Goal: Information Seeking & Learning: Learn about a topic

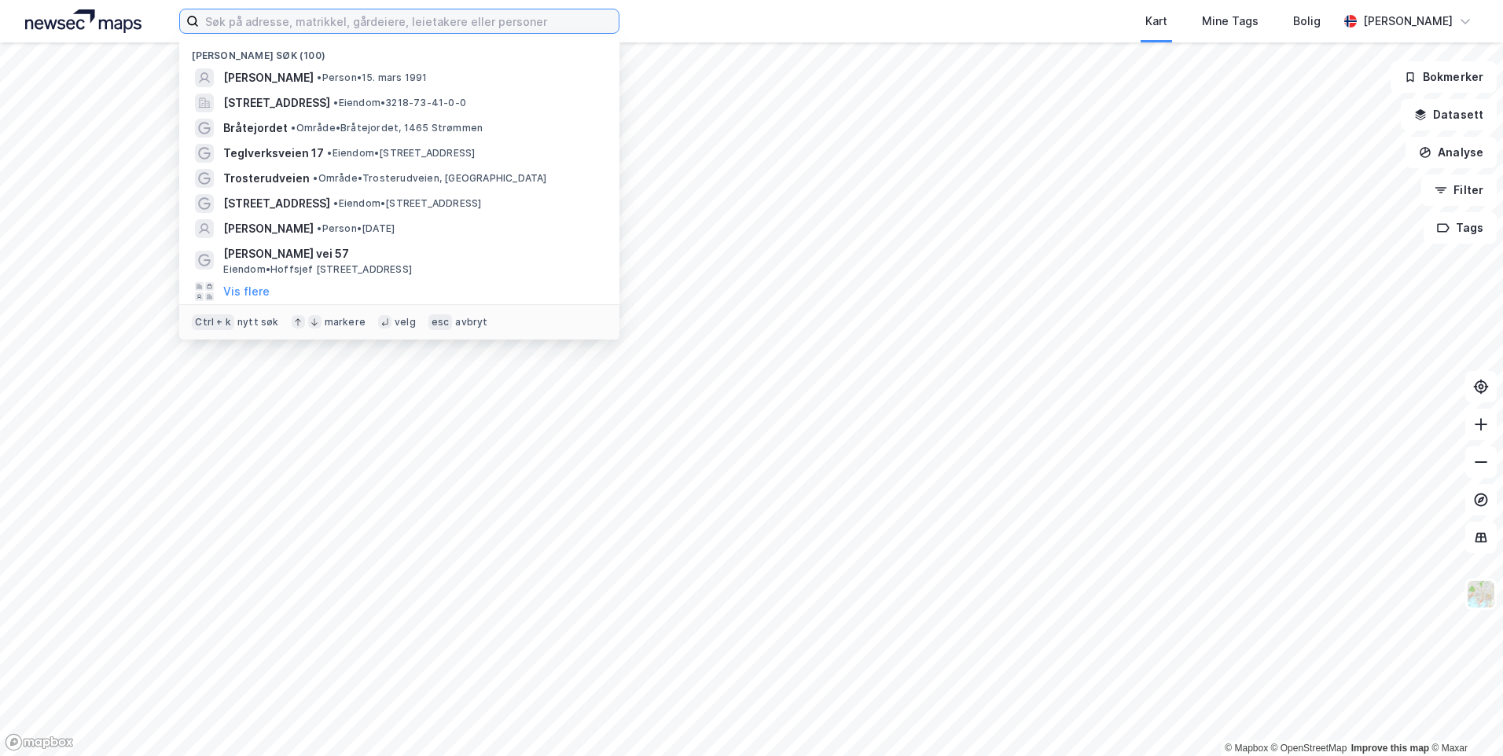
click at [365, 26] on input at bounding box center [409, 21] width 420 height 24
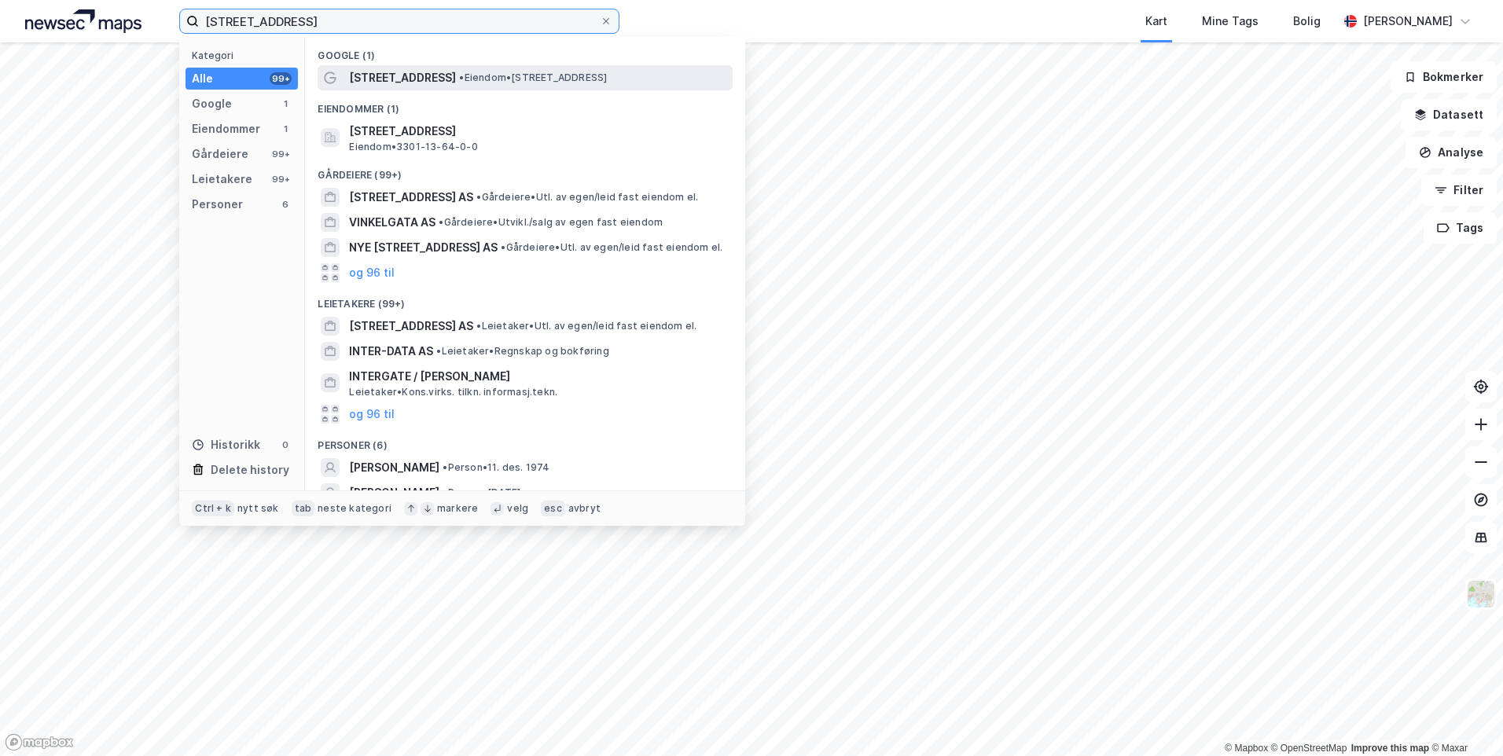
type input "[STREET_ADDRESS]"
click at [388, 73] on span "[STREET_ADDRESS]" at bounding box center [402, 77] width 107 height 19
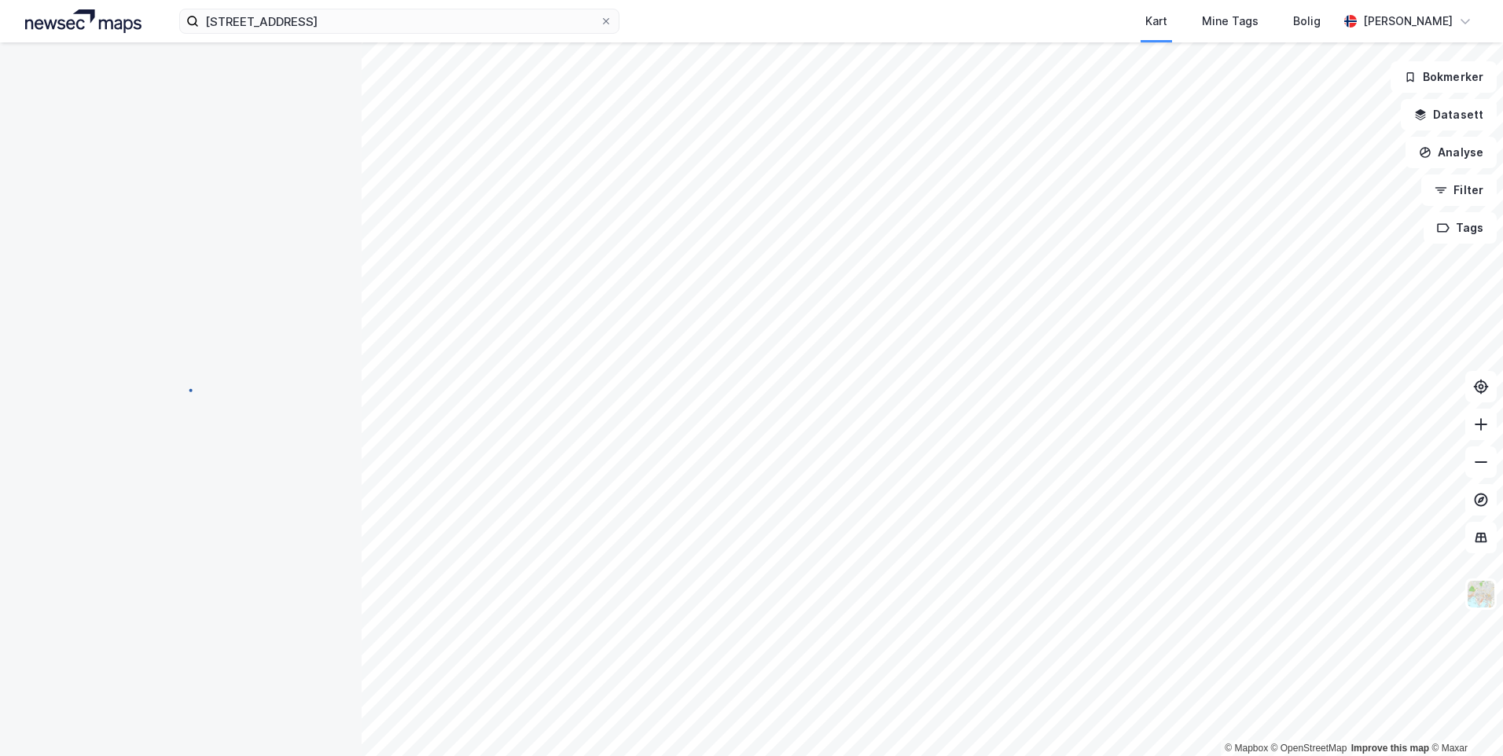
scroll to position [2, 0]
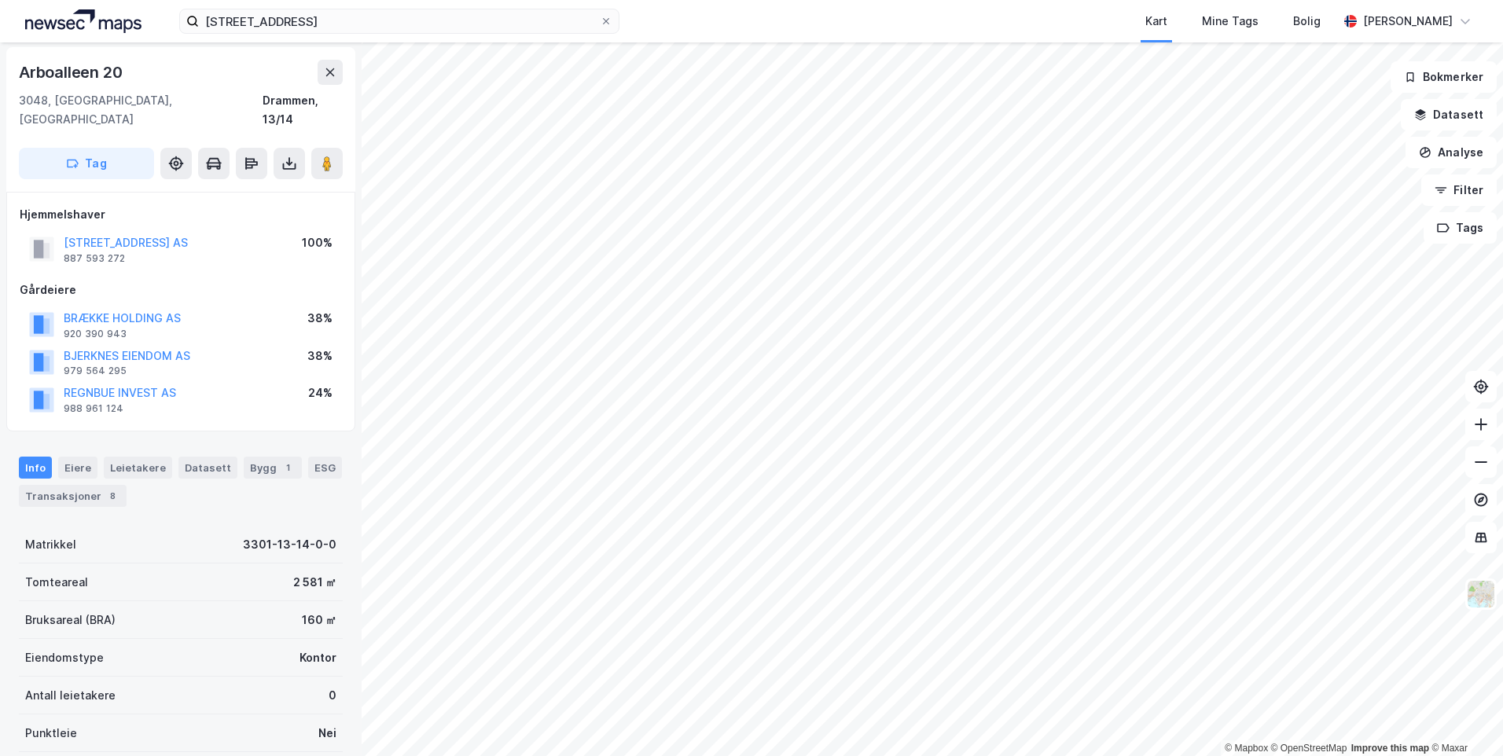
scroll to position [2, 0]
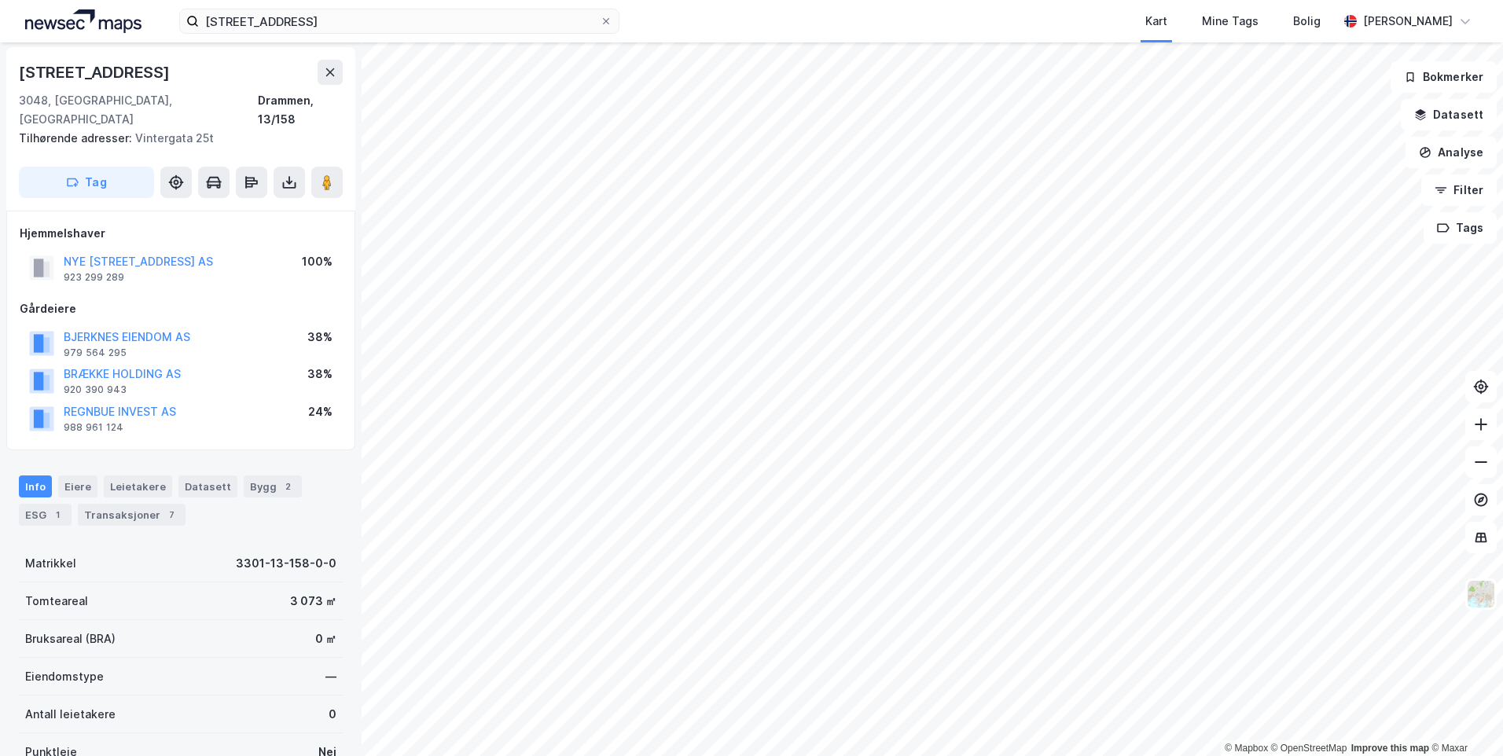
scroll to position [2, 0]
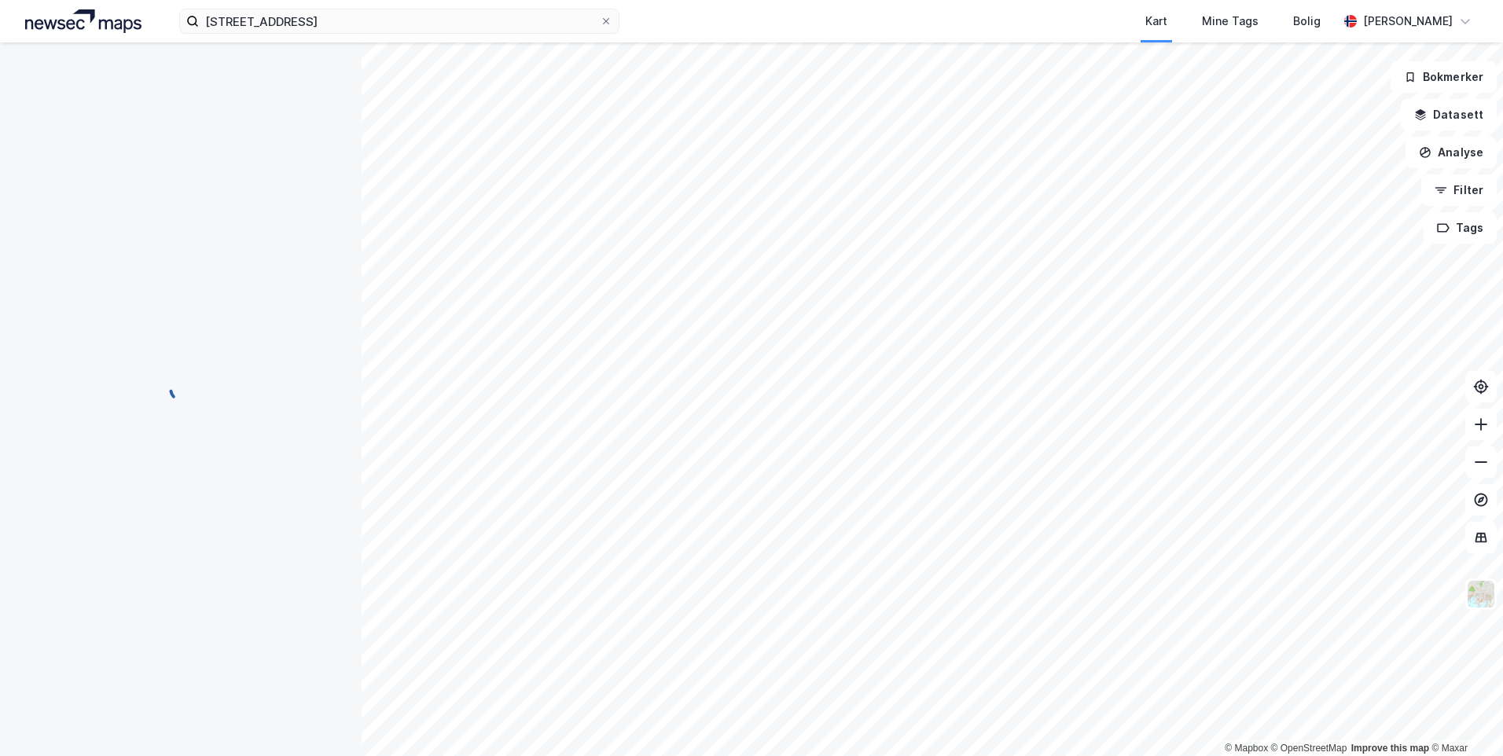
scroll to position [2, 0]
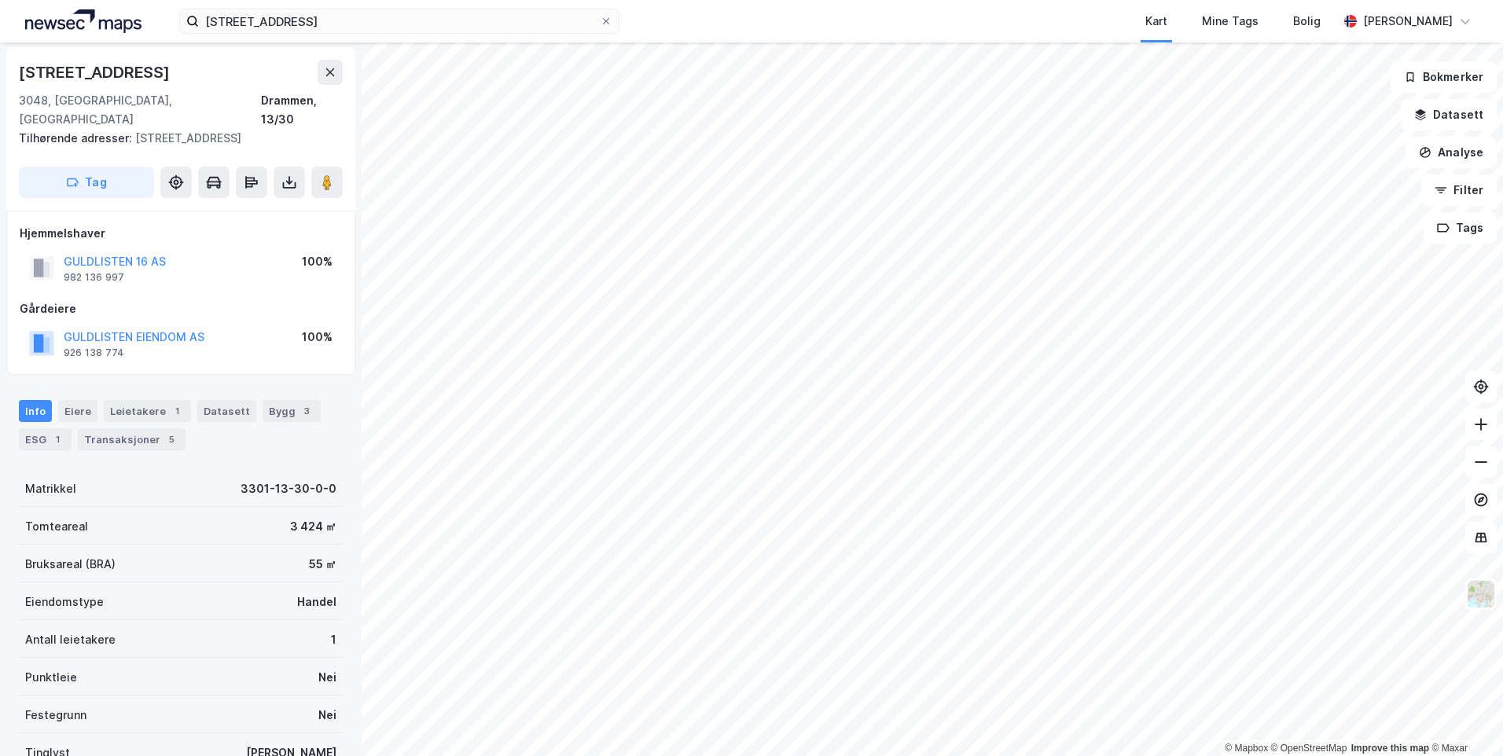
scroll to position [2, 0]
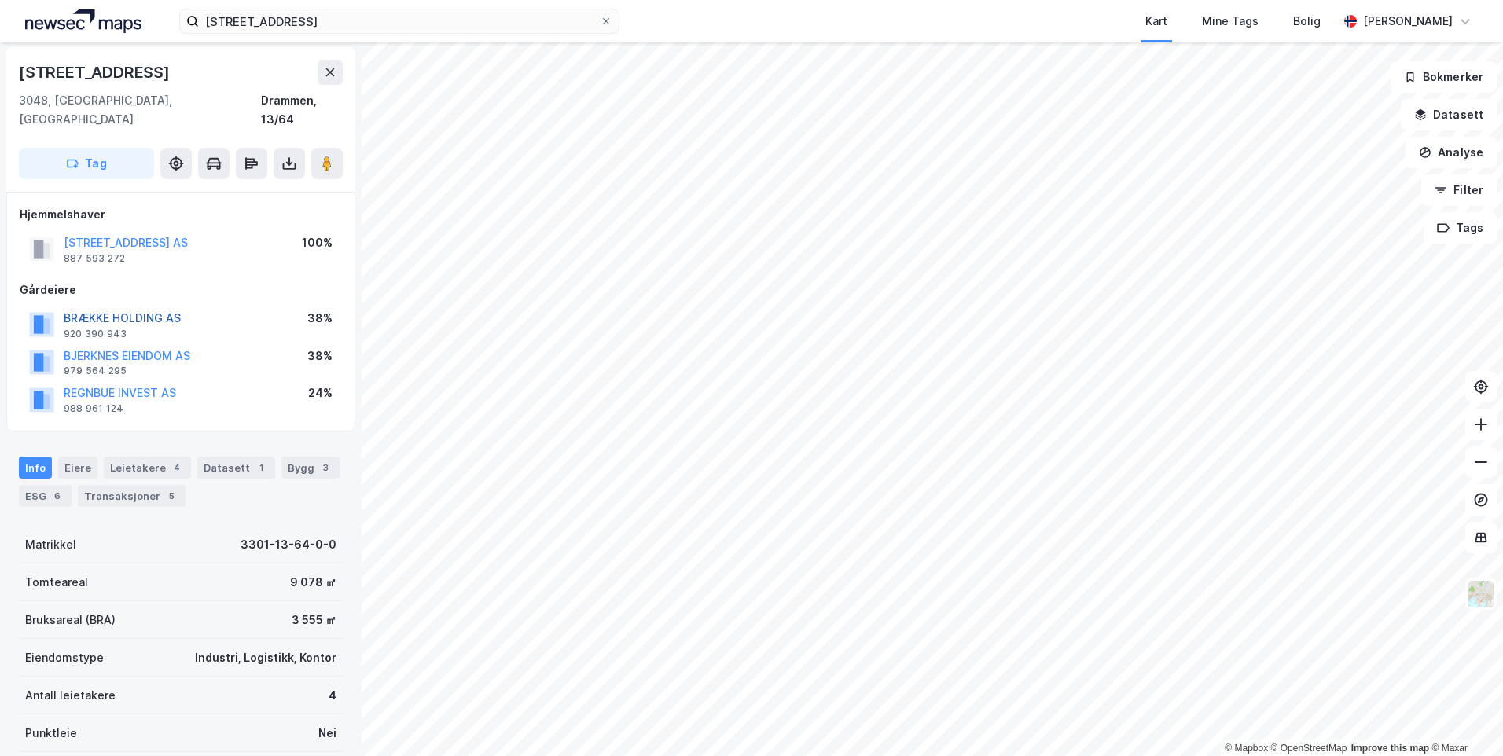
click at [0, 0] on button "BRÆKKE HOLDING AS" at bounding box center [0, 0] width 0 height 0
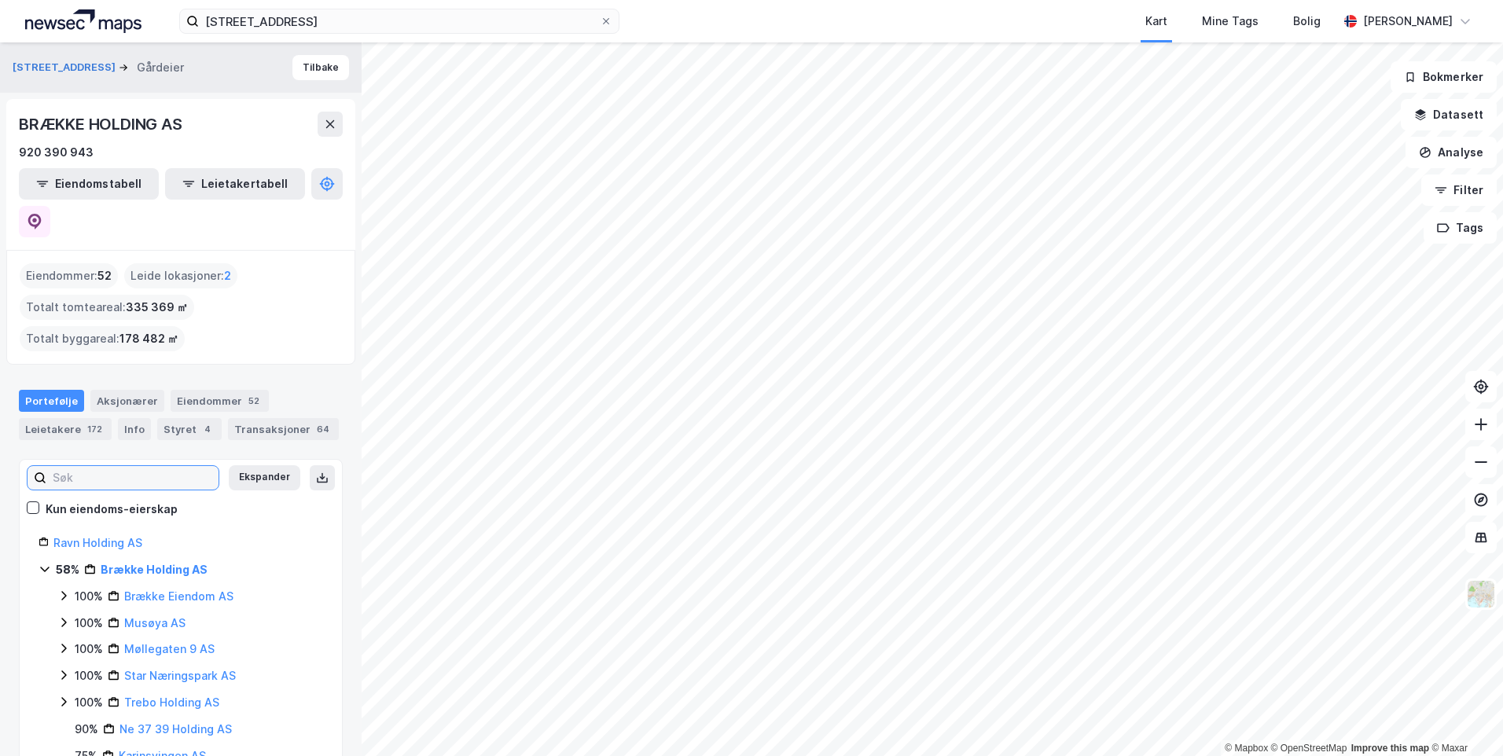
drag, startPoint x: 199, startPoint y: 424, endPoint x: 149, endPoint y: 402, distance: 54.2
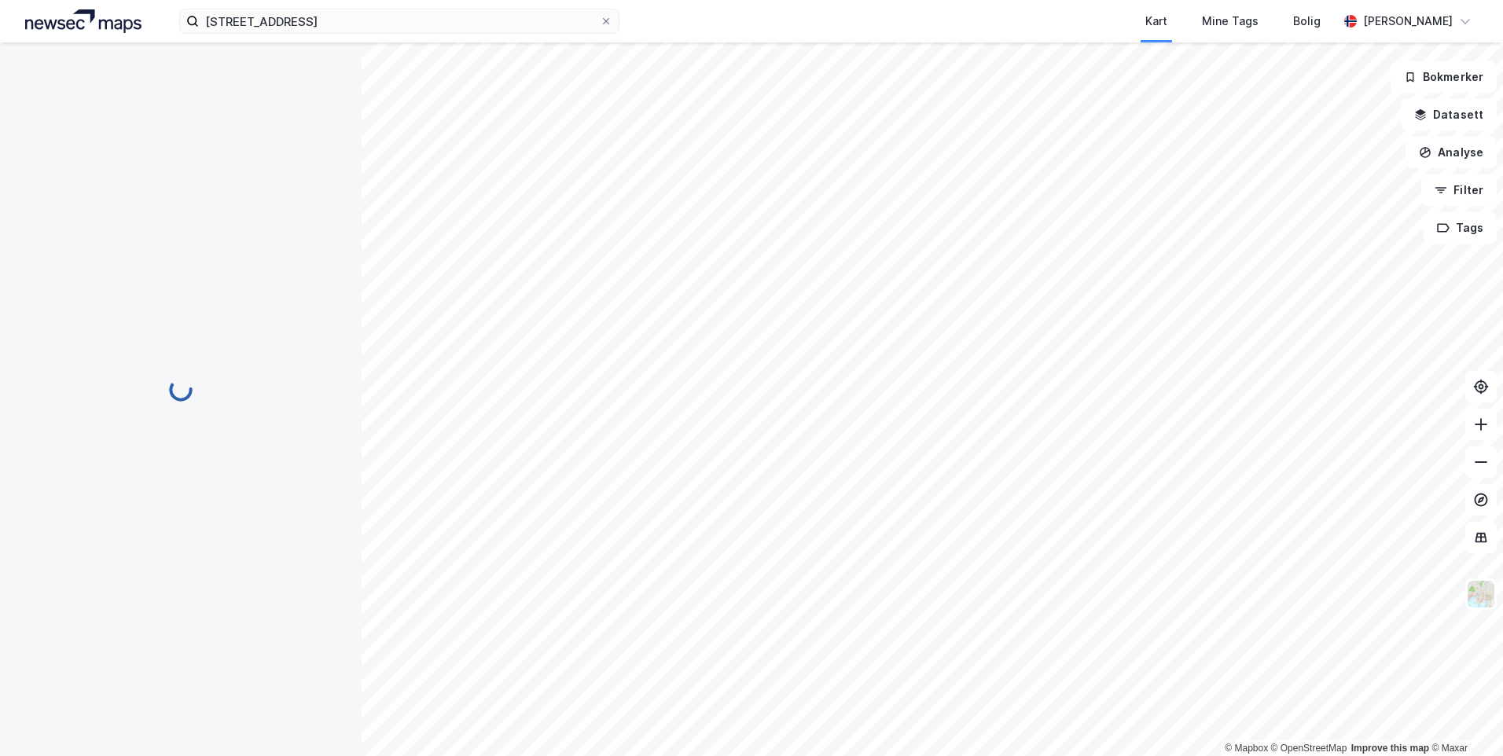
scroll to position [2, 0]
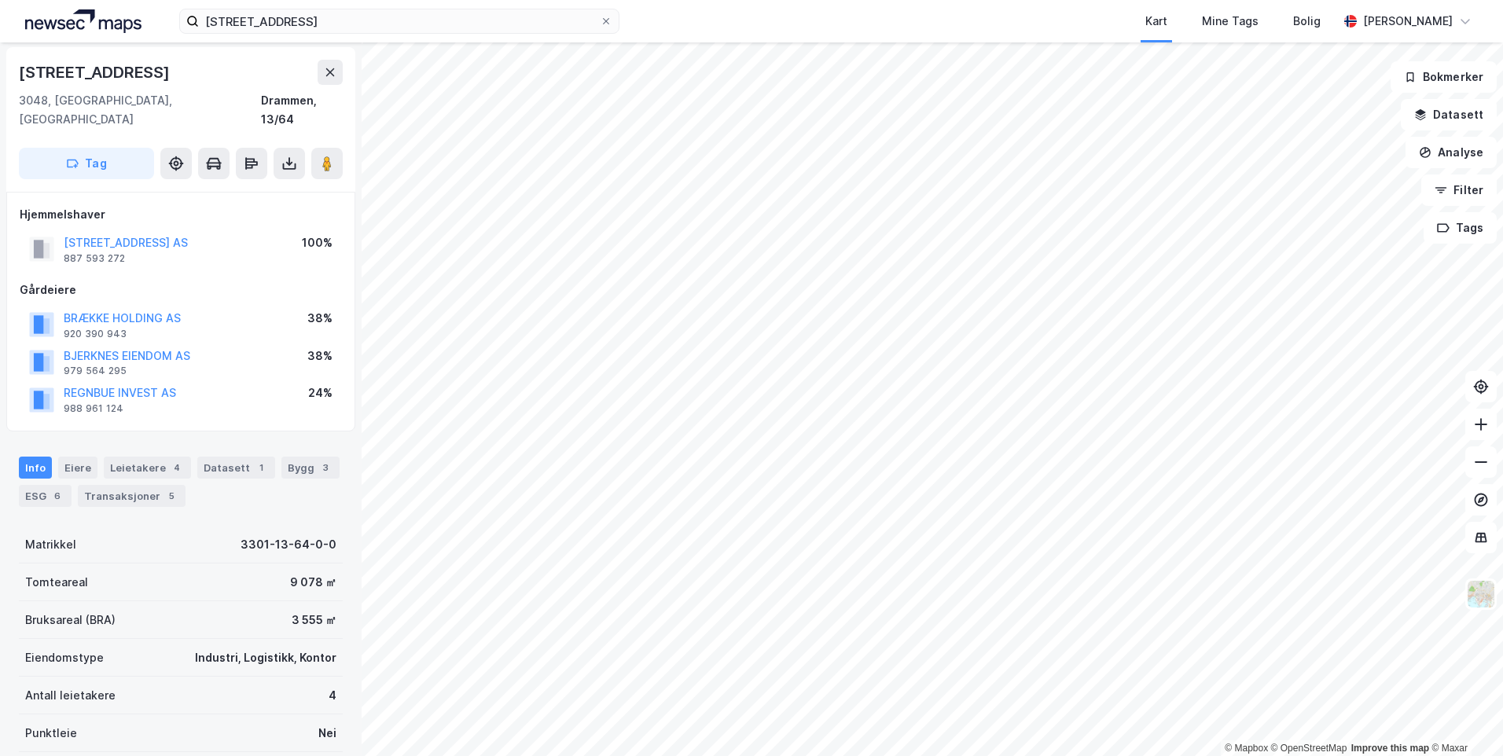
click at [134, 384] on div "REGNBUE INVEST AS" at bounding box center [120, 393] width 112 height 19
click at [0, 0] on button "REGNBUE INVEST AS" at bounding box center [0, 0] width 0 height 0
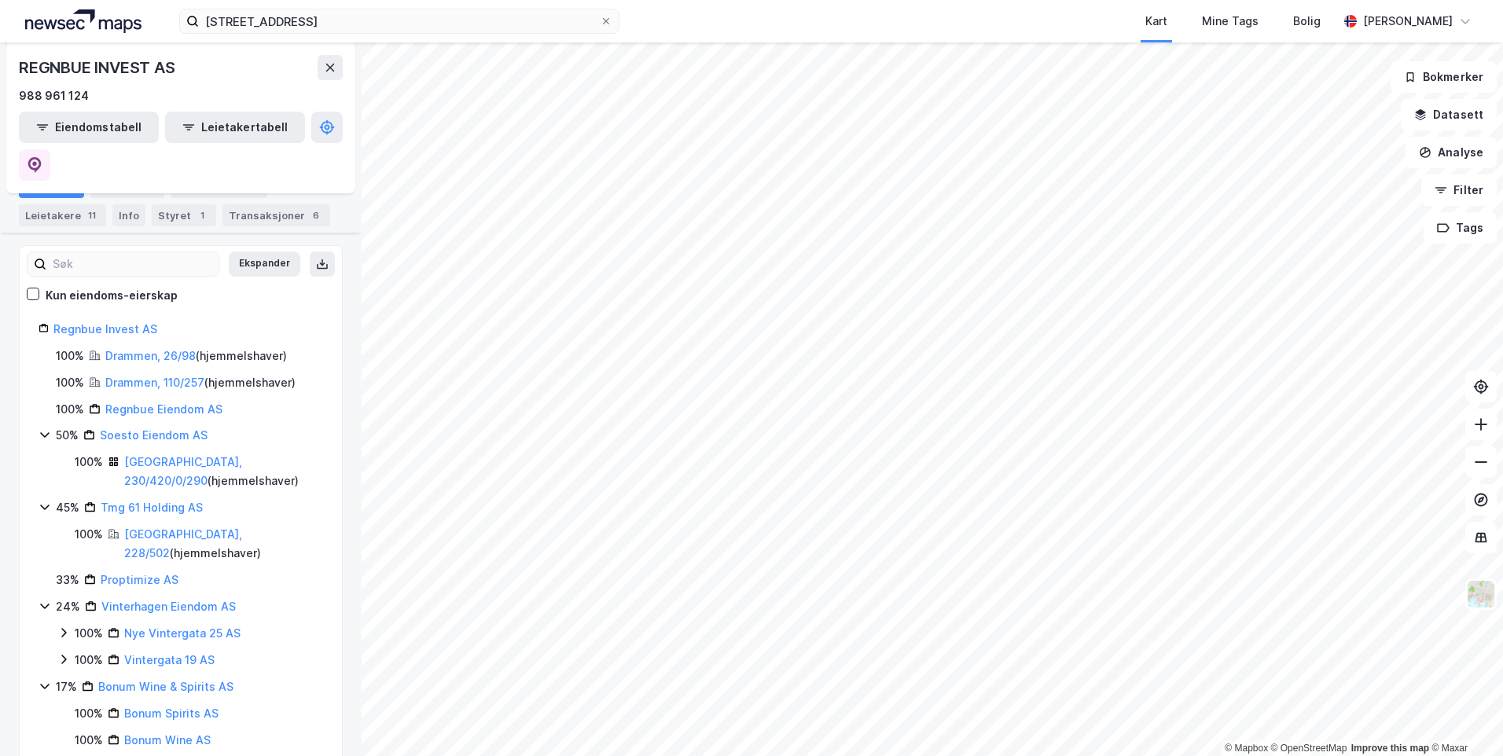
scroll to position [135, 0]
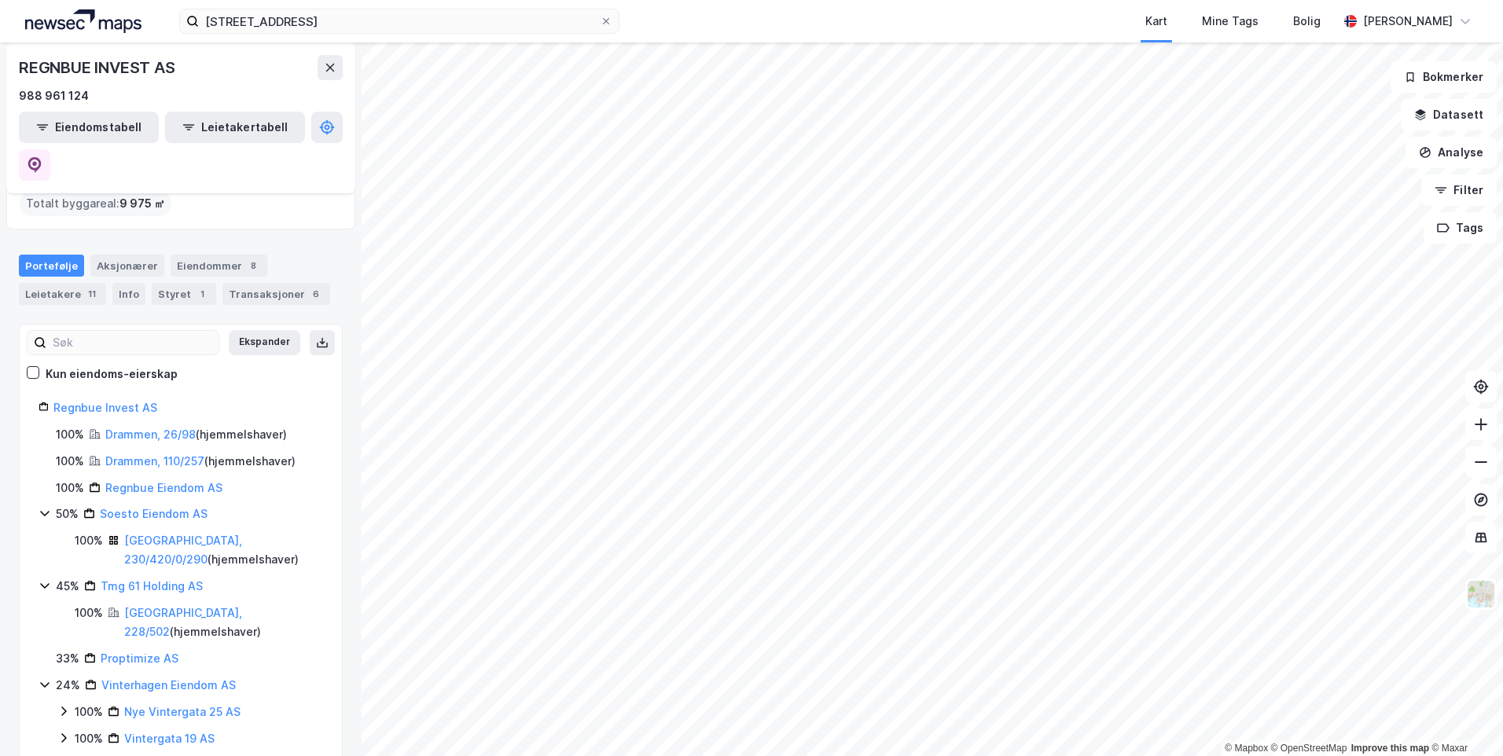
click at [190, 452] on div "Drammen, 110/257 ( hjemmelshaver )" at bounding box center [200, 461] width 190 height 19
click at [188, 454] on link "Drammen, 110/257" at bounding box center [154, 460] width 99 height 13
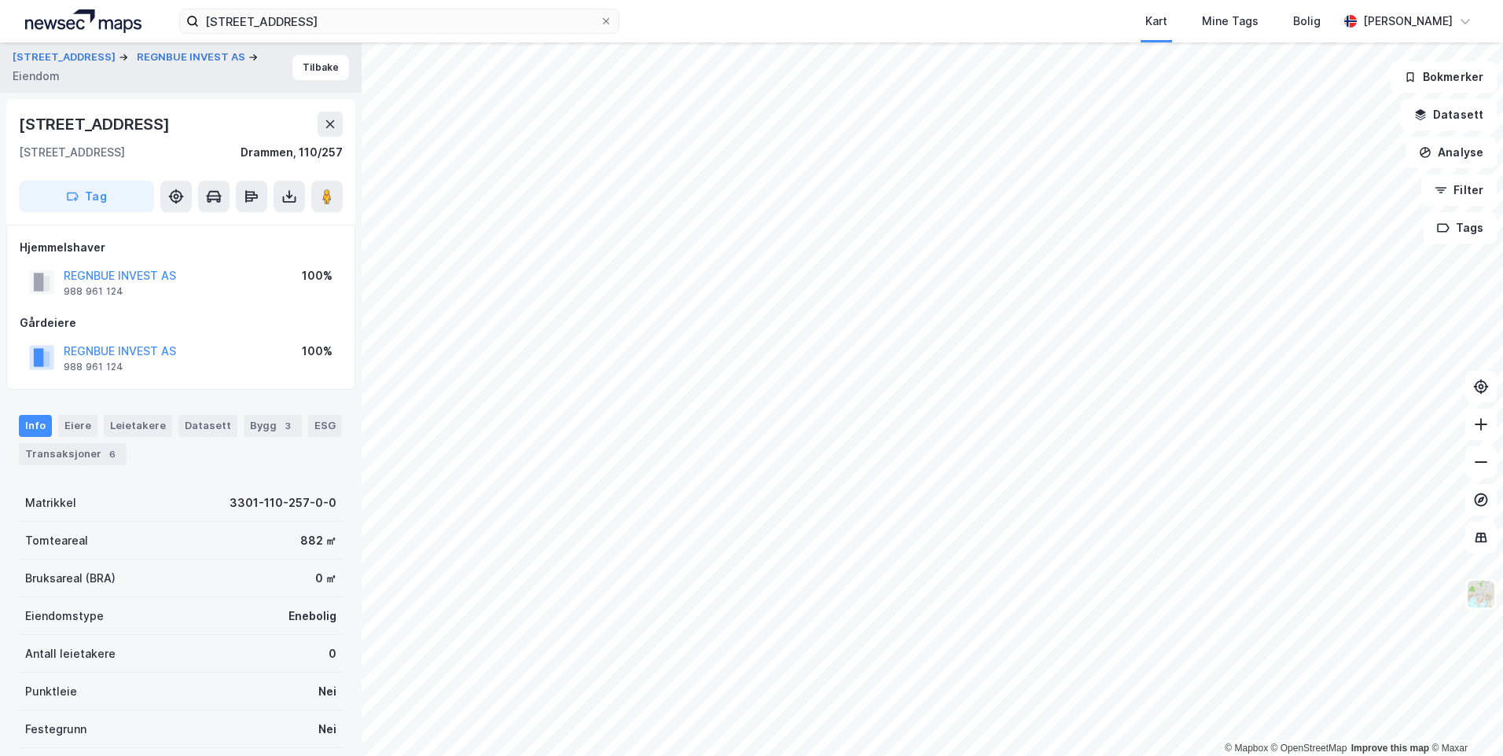
scroll to position [2, 0]
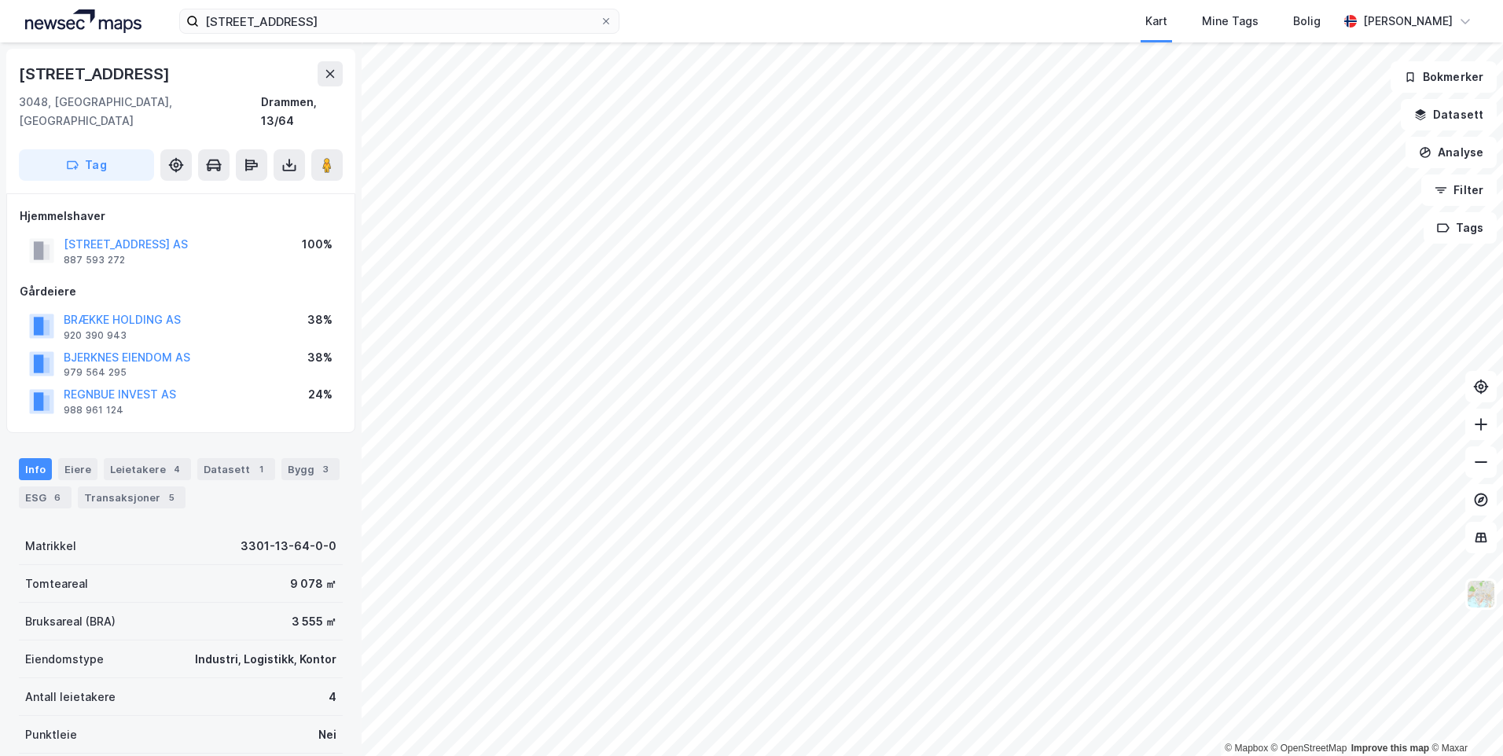
scroll to position [2, 0]
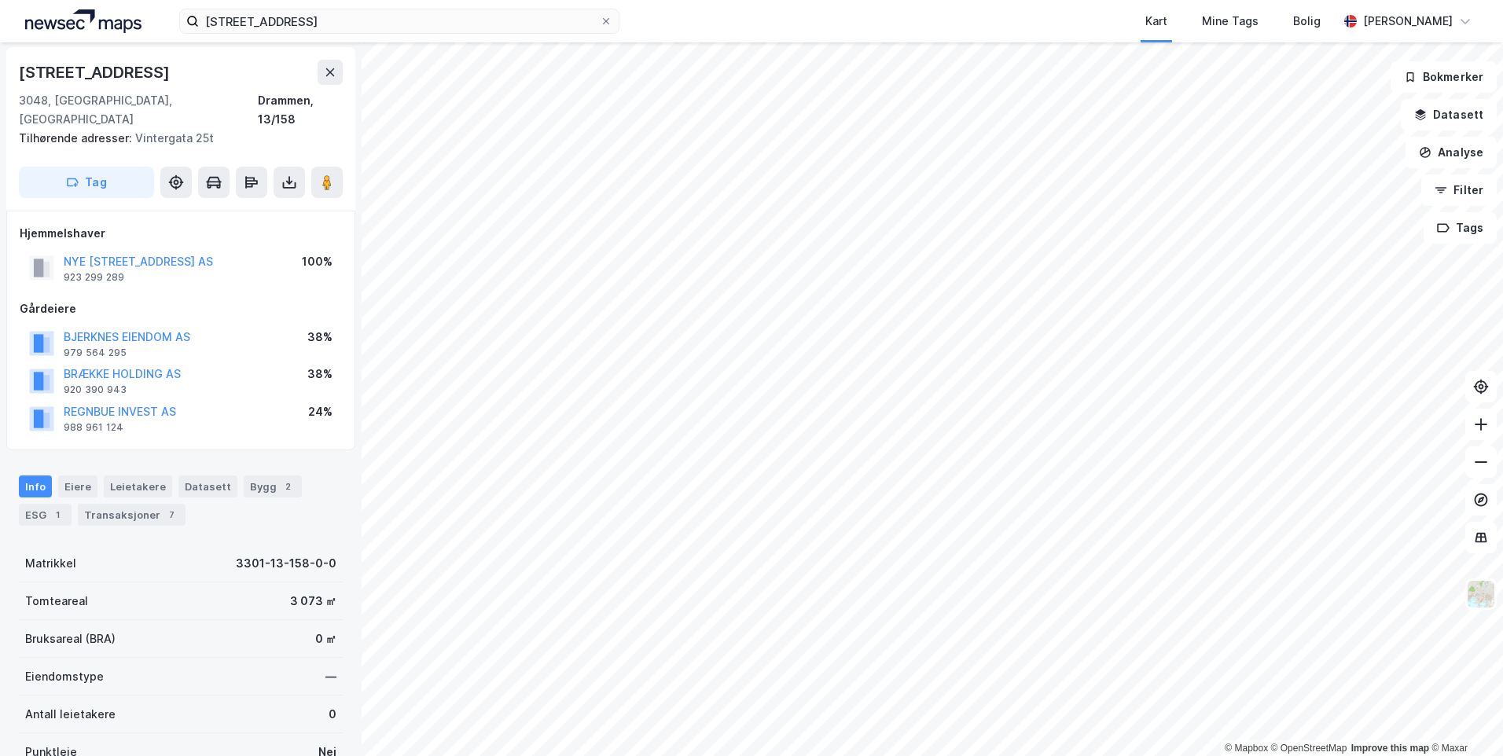
scroll to position [2, 0]
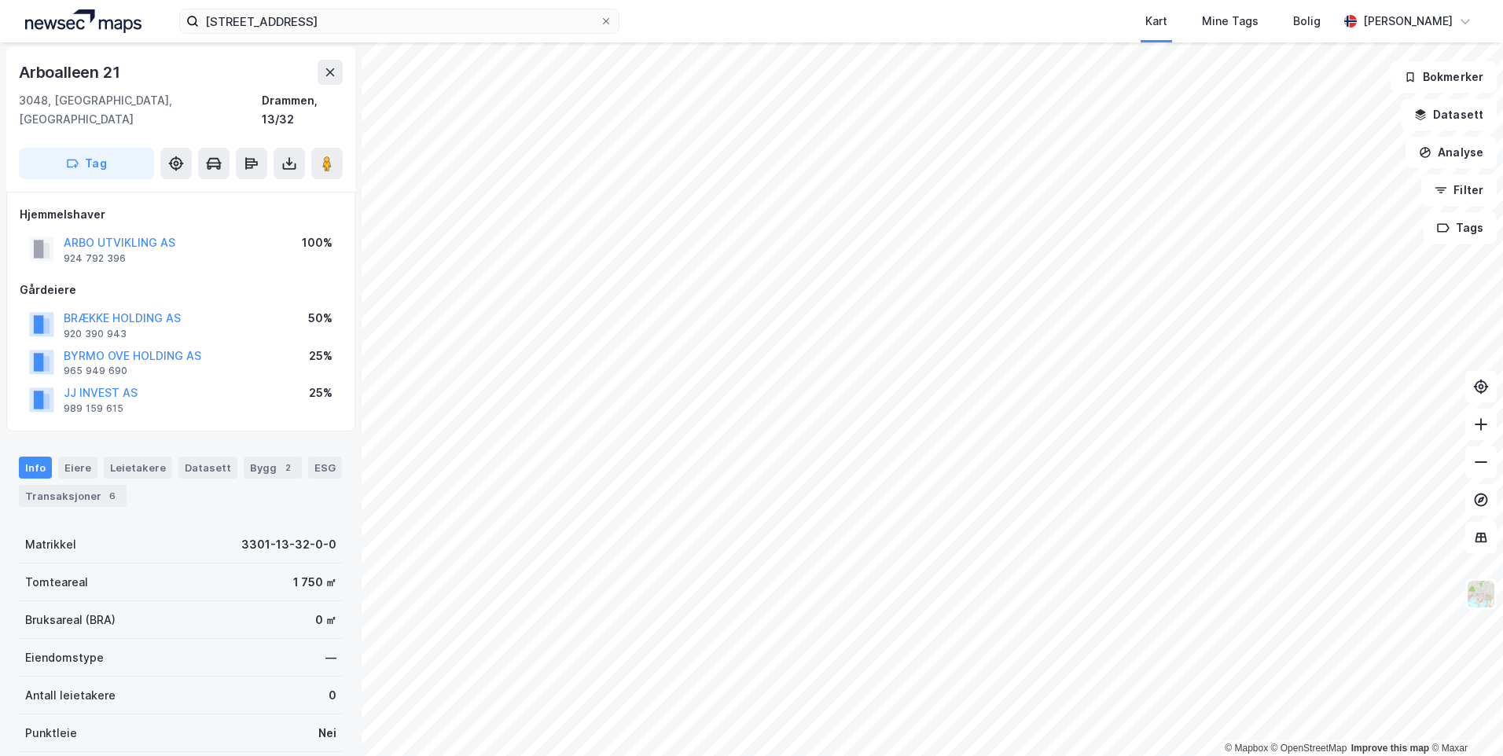
scroll to position [2, 0]
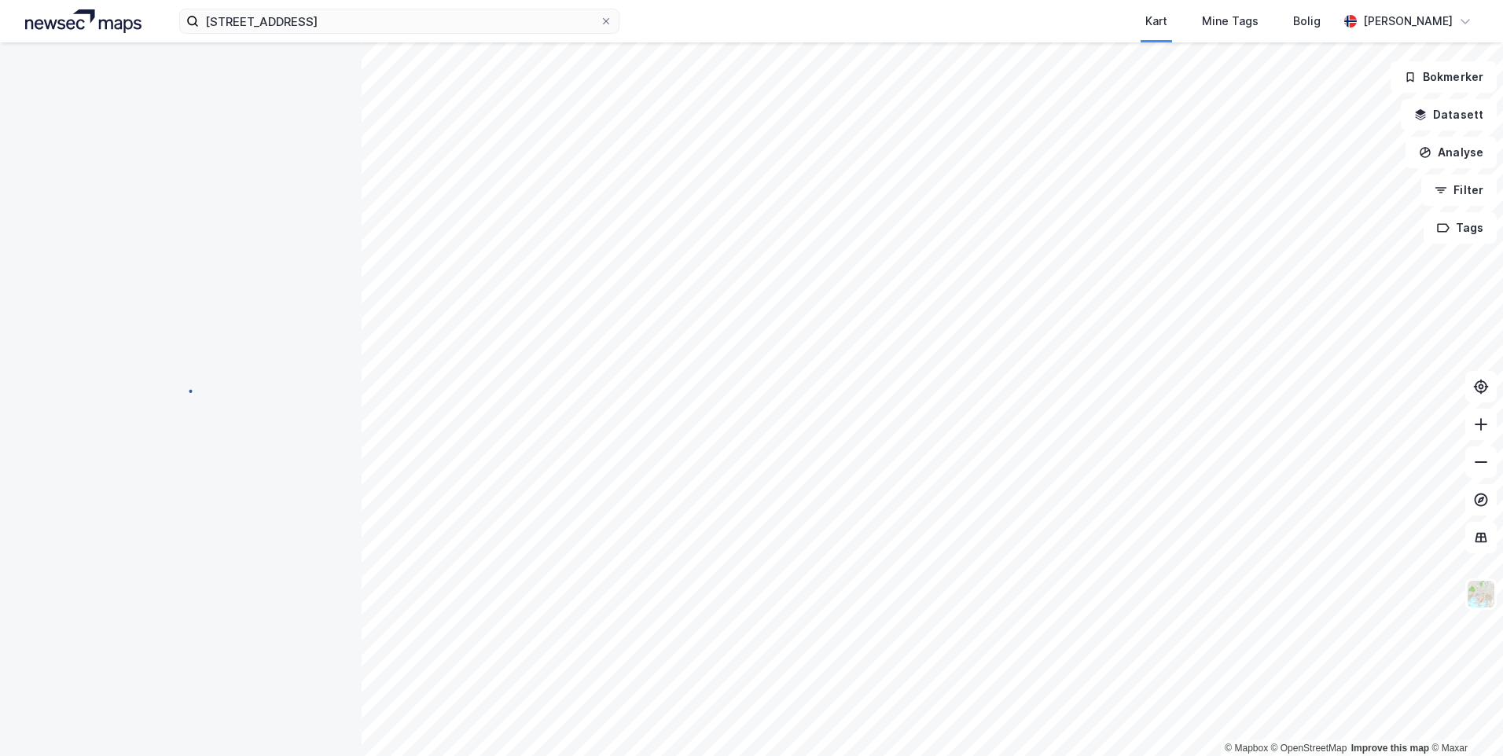
scroll to position [2, 0]
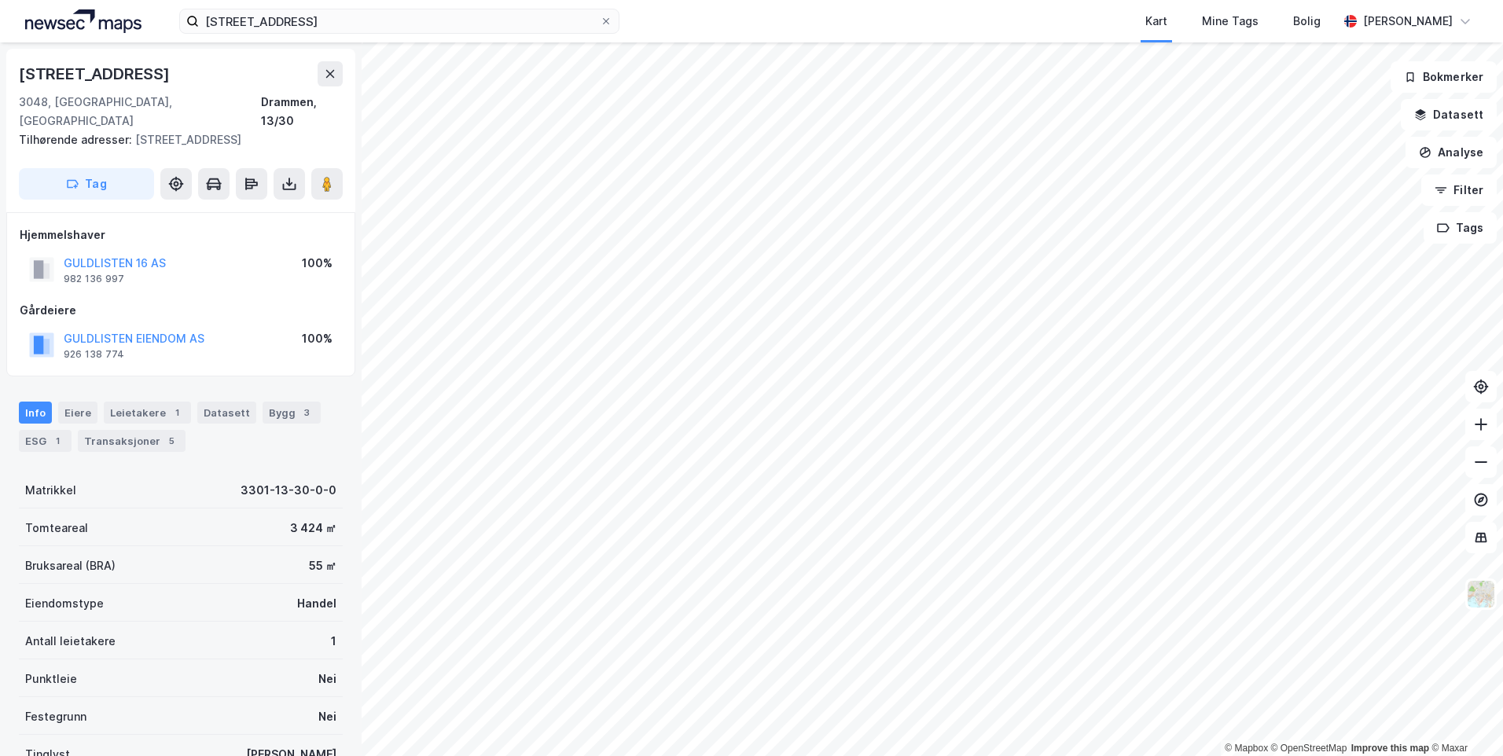
scroll to position [2, 0]
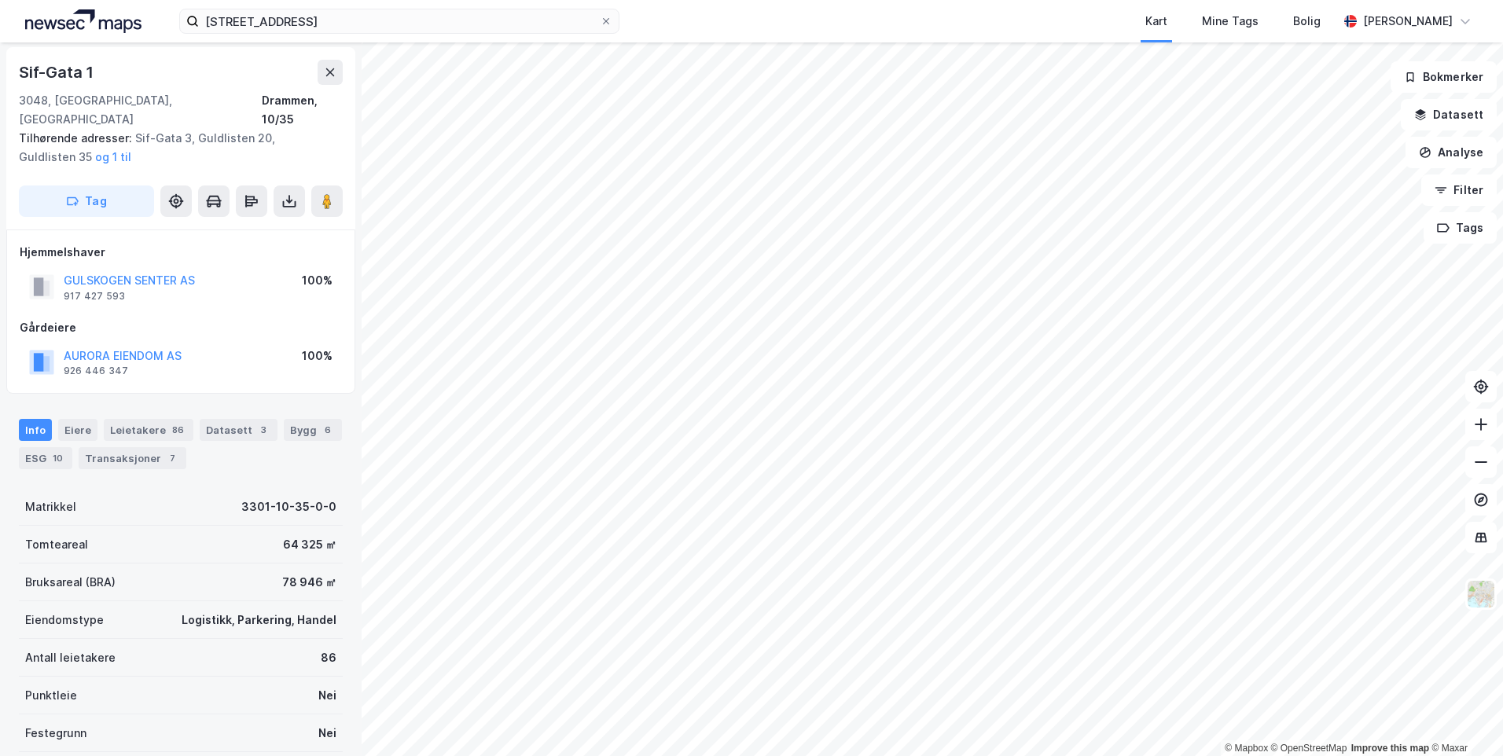
scroll to position [2, 0]
click at [116, 365] on div "989 048 252" at bounding box center [95, 371] width 62 height 13
click at [0, 0] on button "HABER HOLDING AS" at bounding box center [0, 0] width 0 height 0
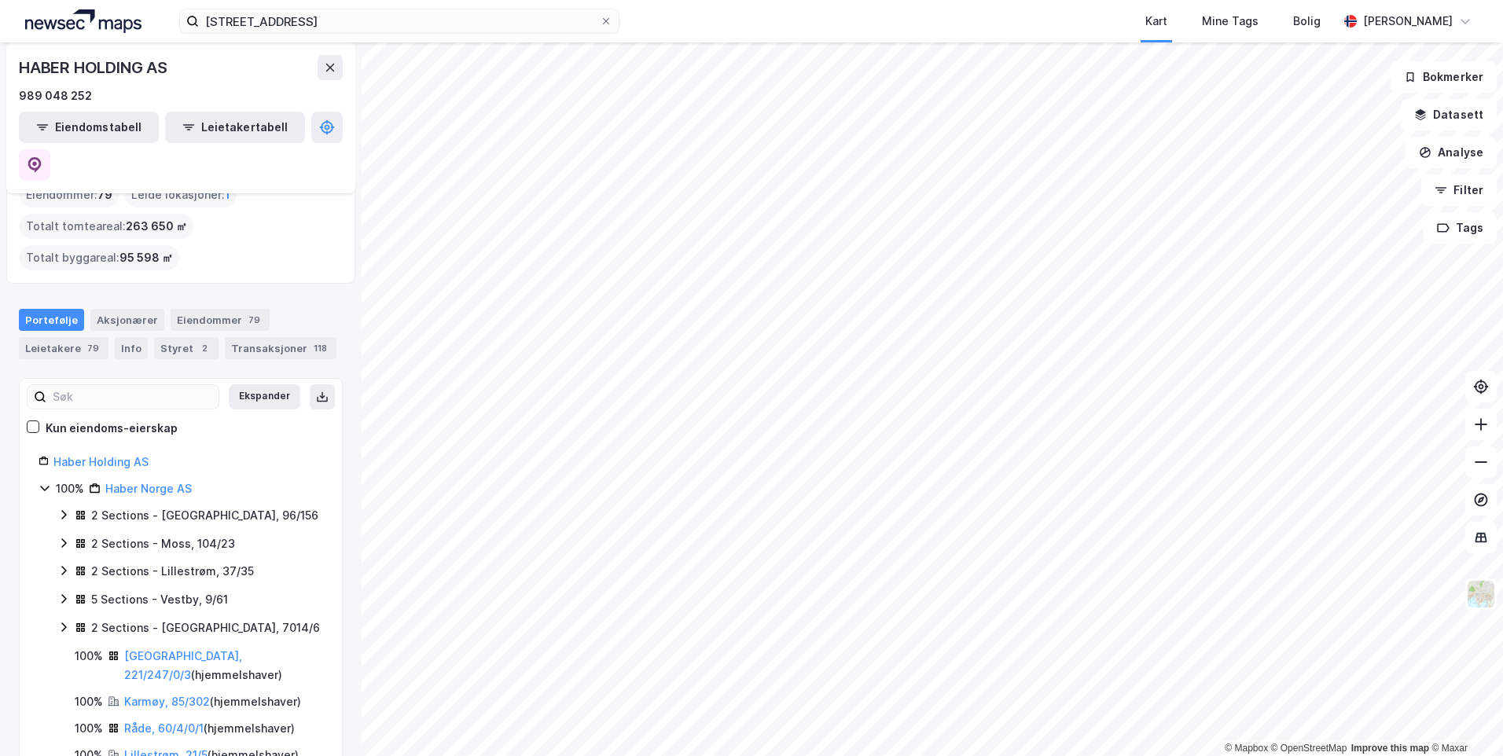
scroll to position [79, 0]
click at [116, 457] on link "Haber Holding AS" at bounding box center [100, 463] width 95 height 13
click at [50, 149] on button at bounding box center [34, 164] width 31 height 31
drag, startPoint x: 170, startPoint y: 112, endPoint x: 133, endPoint y: 102, distance: 38.1
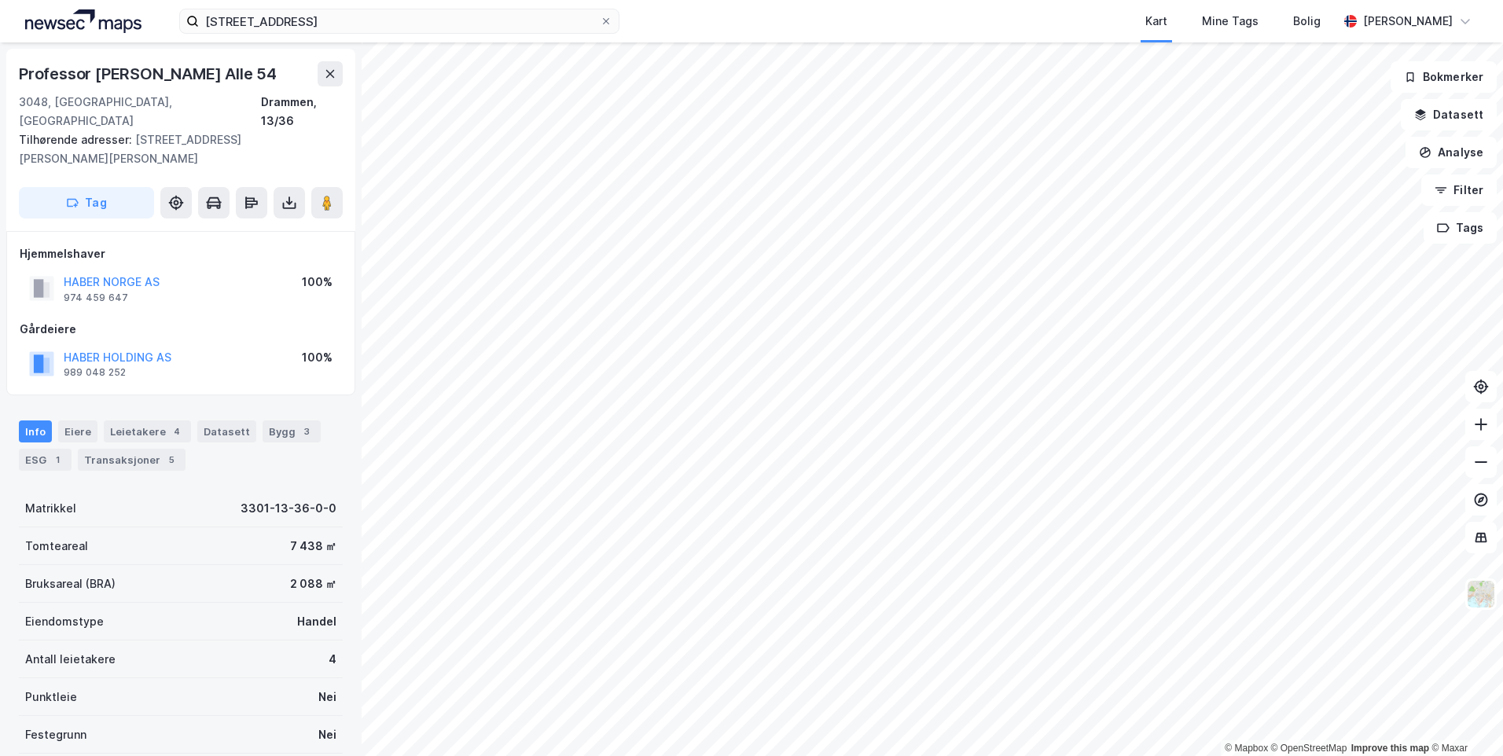
scroll to position [2, 0]
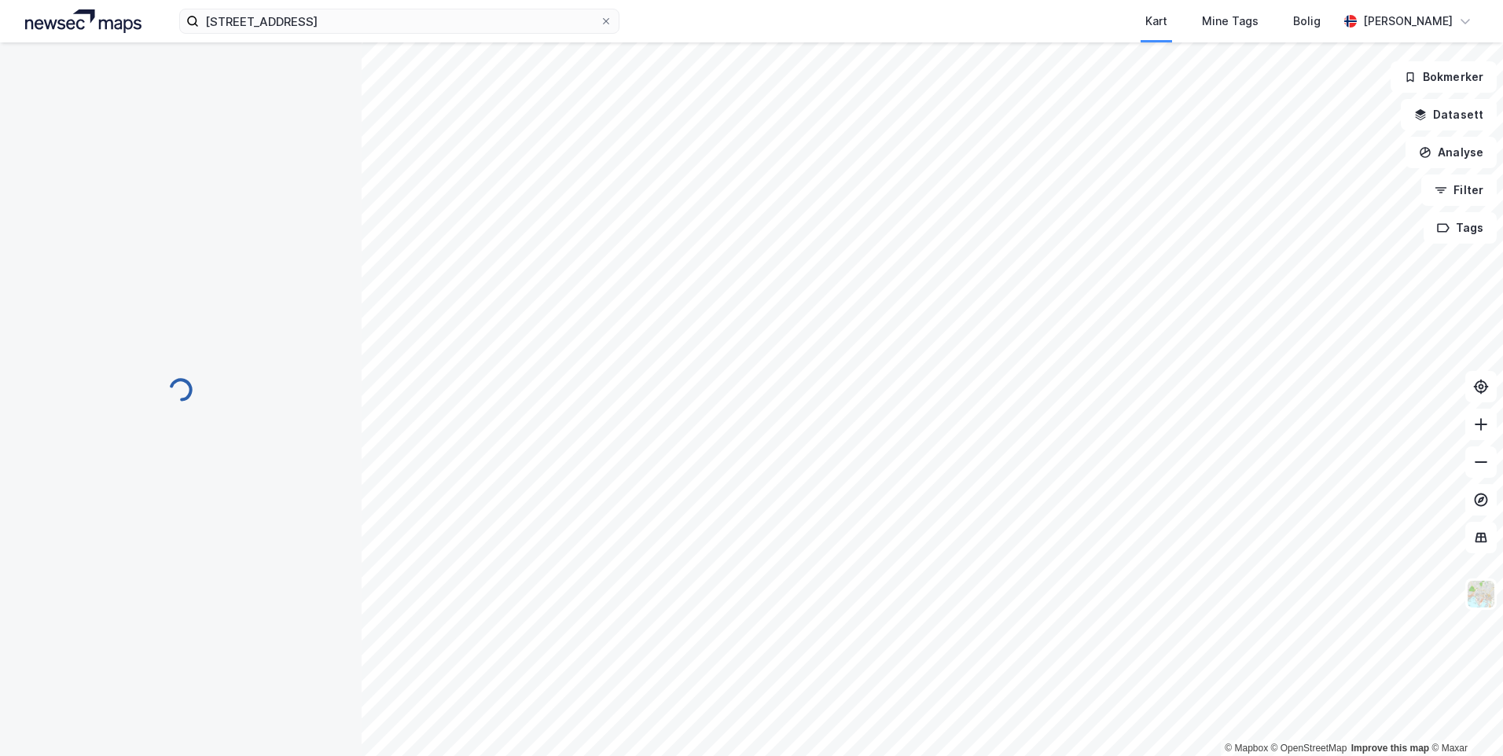
scroll to position [2, 0]
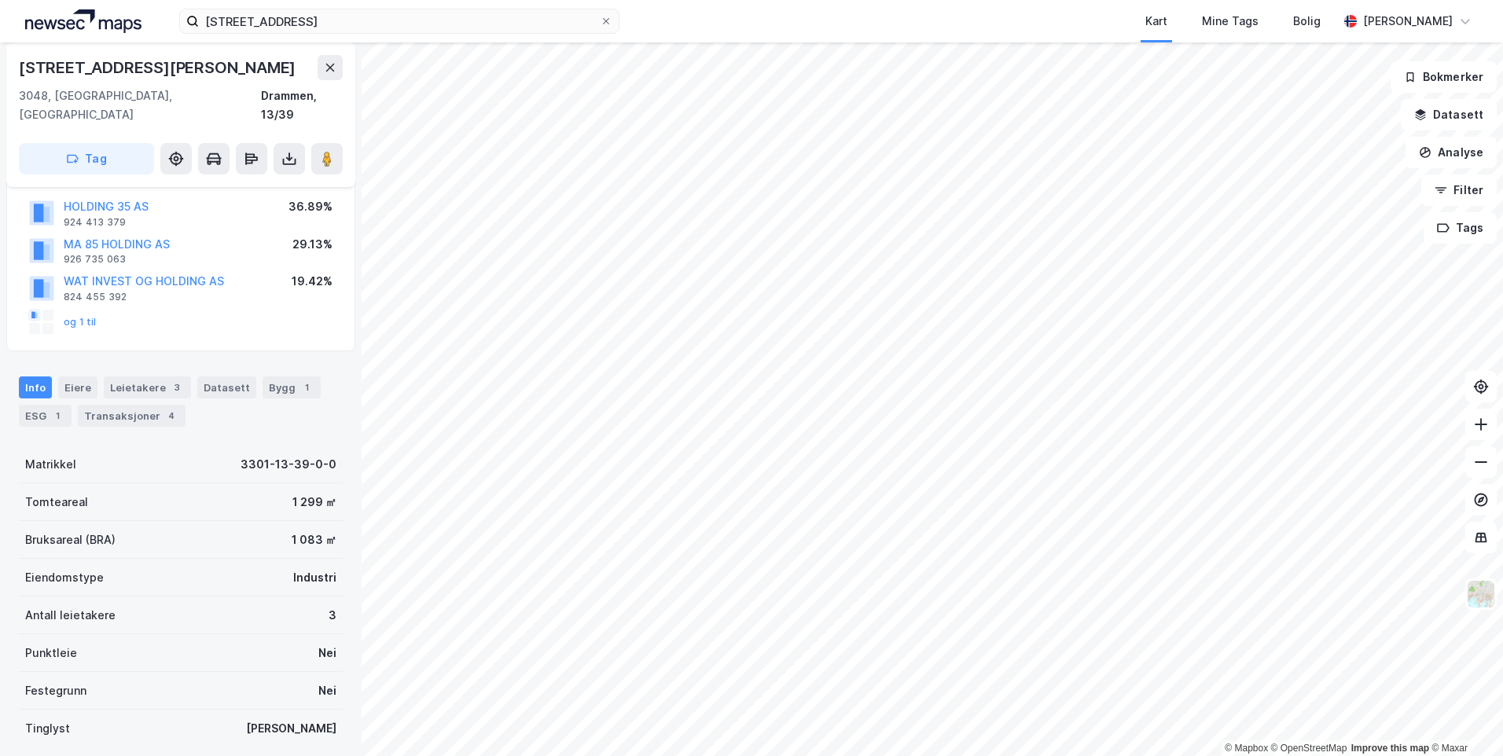
scroll to position [159, 0]
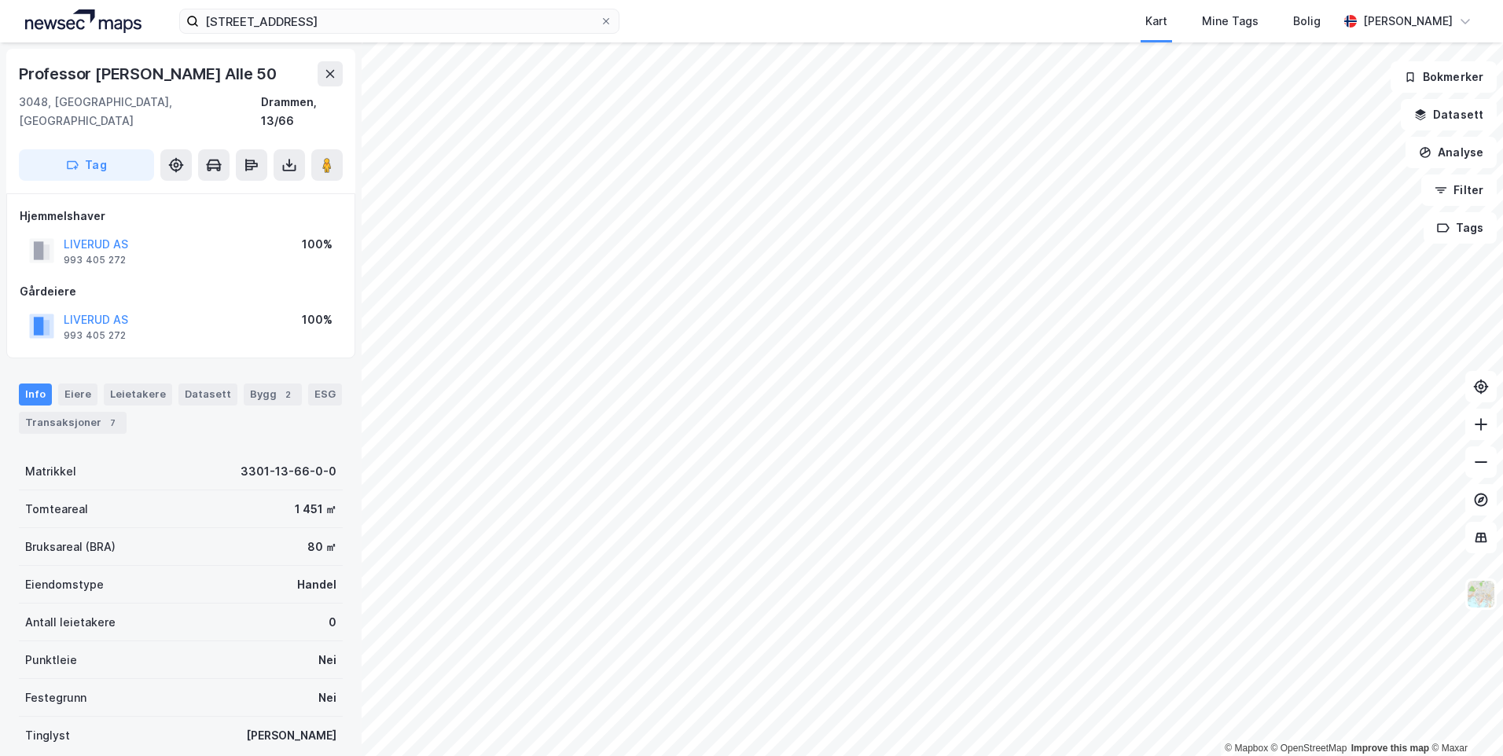
scroll to position [2, 0]
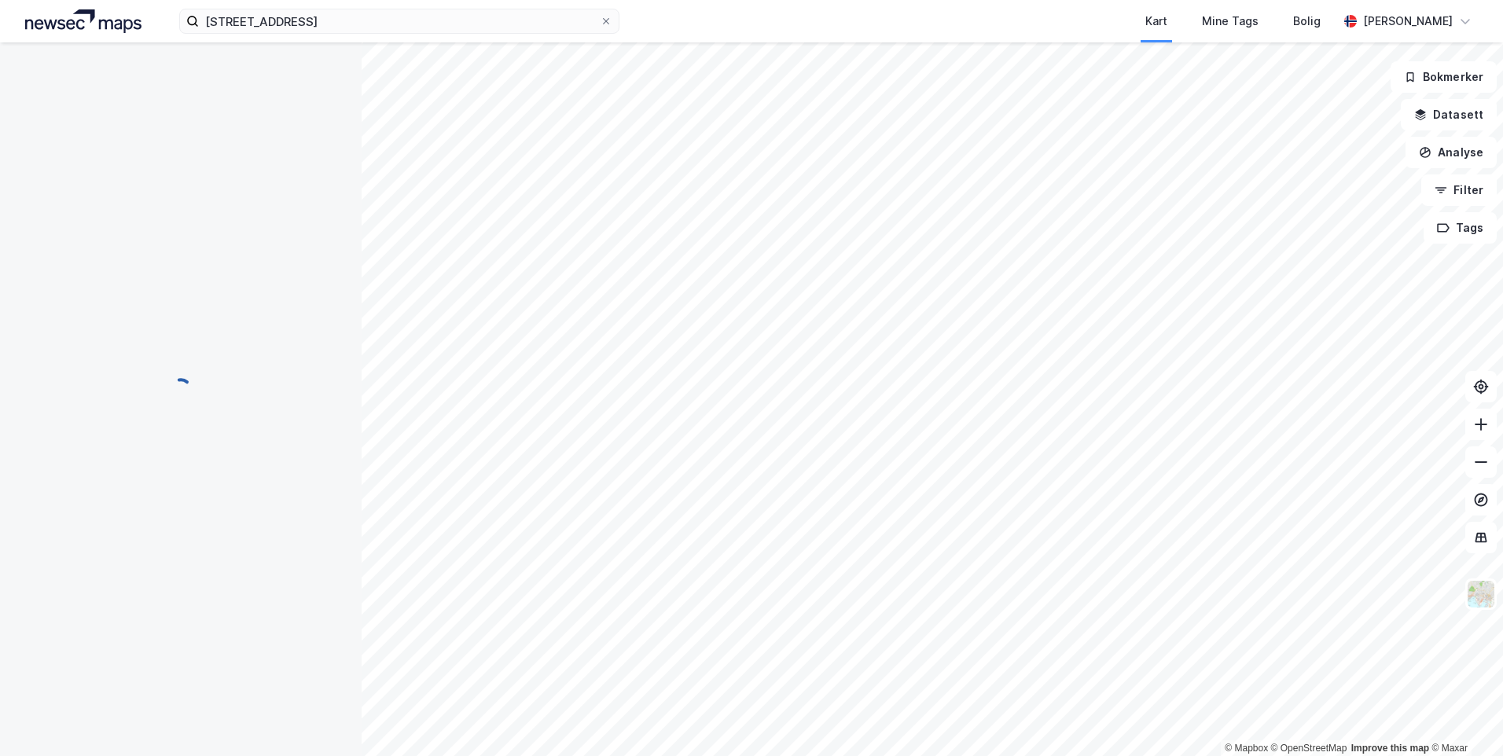
scroll to position [2, 0]
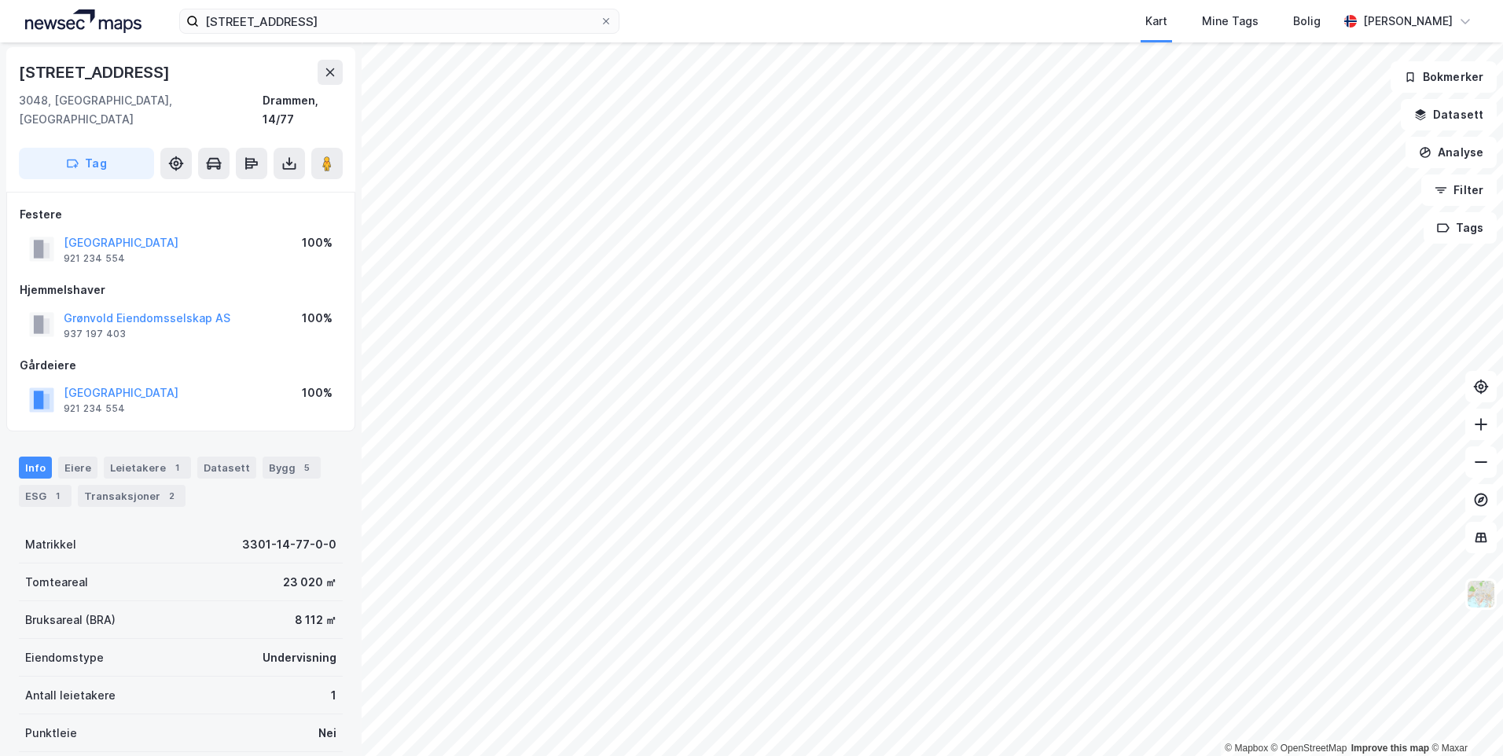
scroll to position [2, 0]
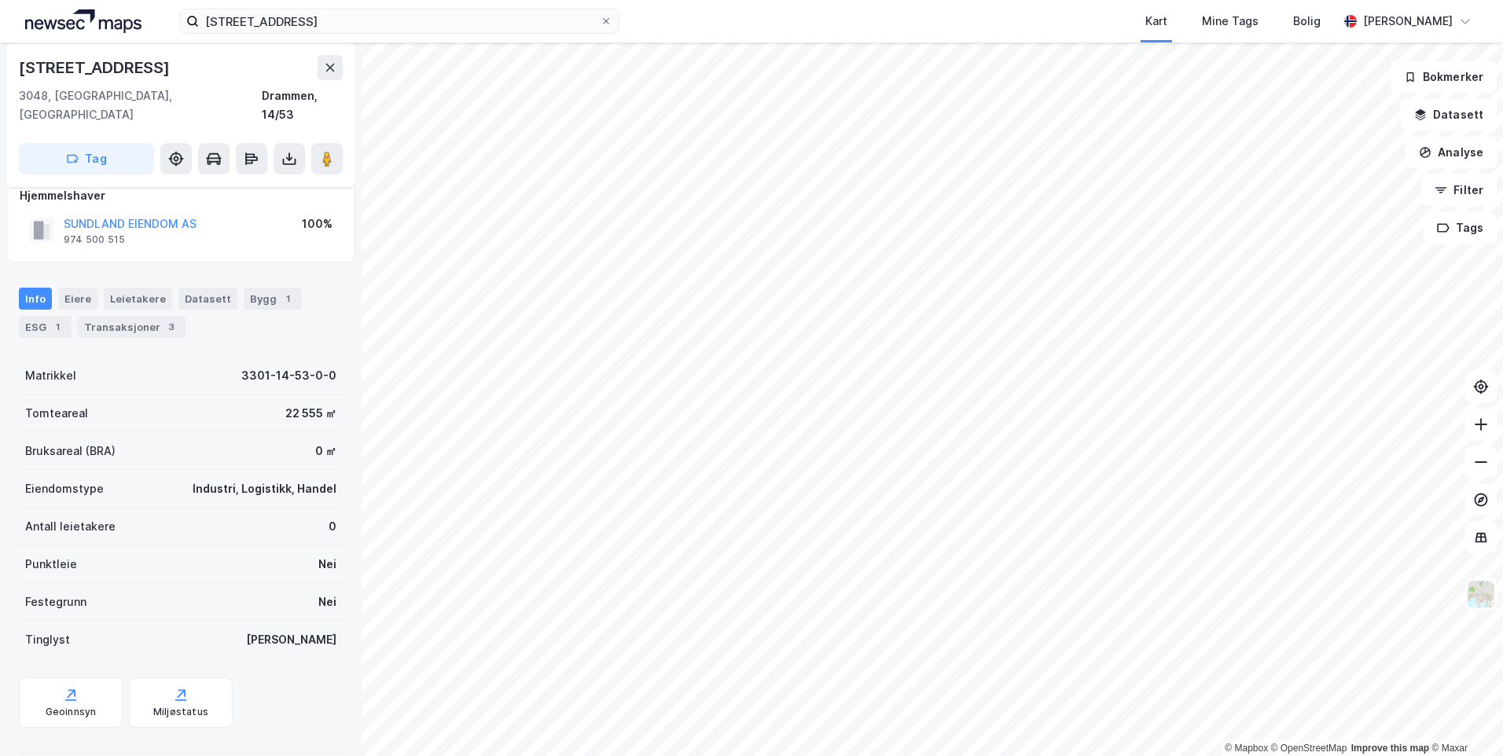
scroll to position [24, 0]
click at [140, 312] on div "Transaksjoner 3" at bounding box center [132, 323] width 108 height 22
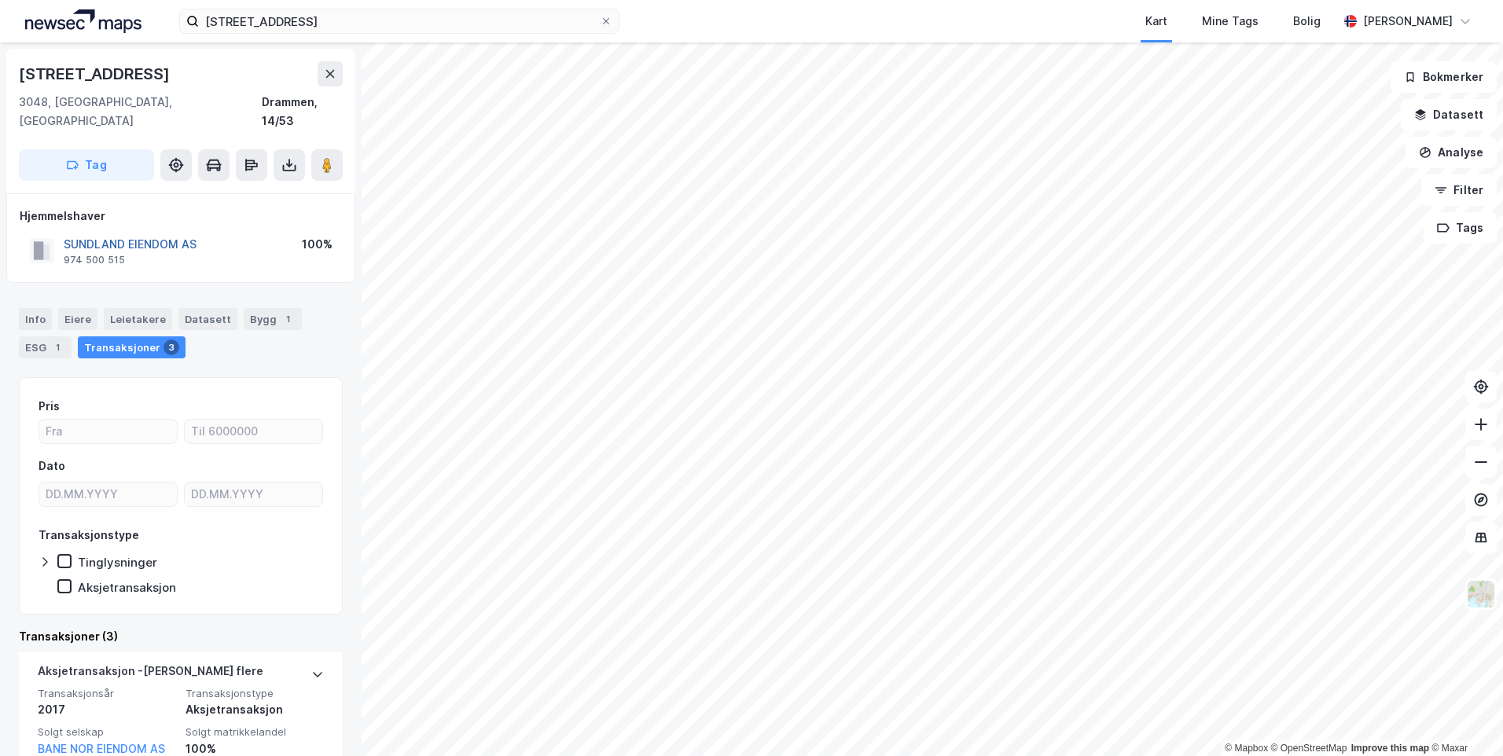
click at [0, 0] on button "SUNDLAND EIENDOM AS" at bounding box center [0, 0] width 0 height 0
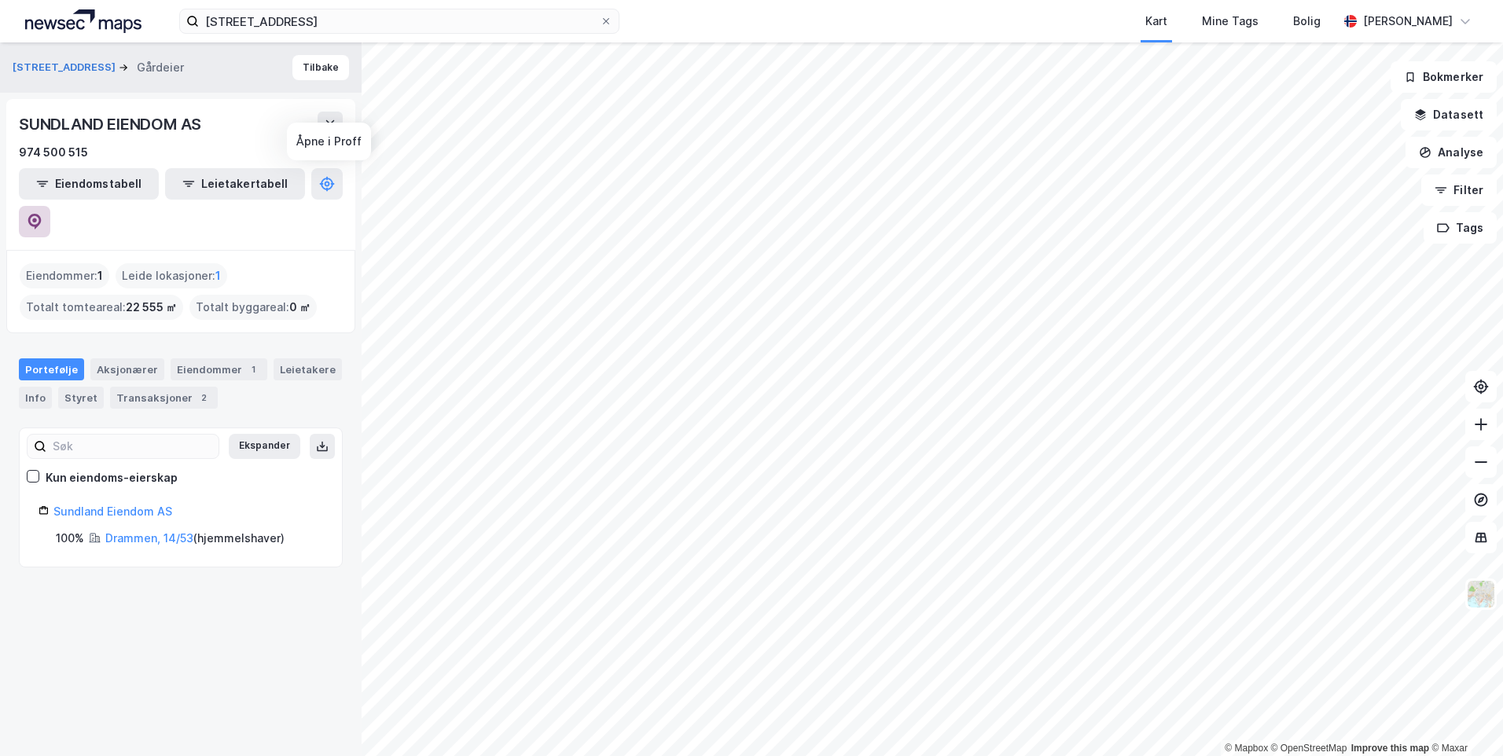
click at [42, 214] on icon at bounding box center [34, 222] width 13 height 16
